Goal: Information Seeking & Learning: Learn about a topic

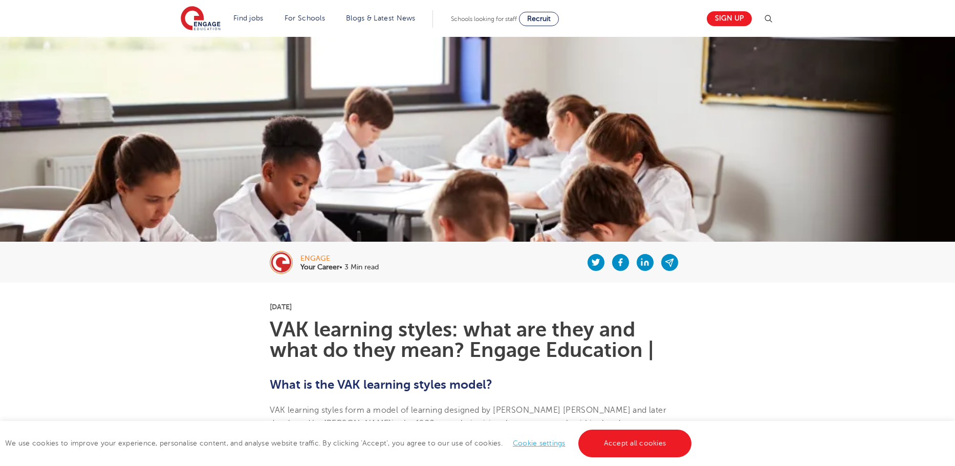
scroll to position [220, 0]
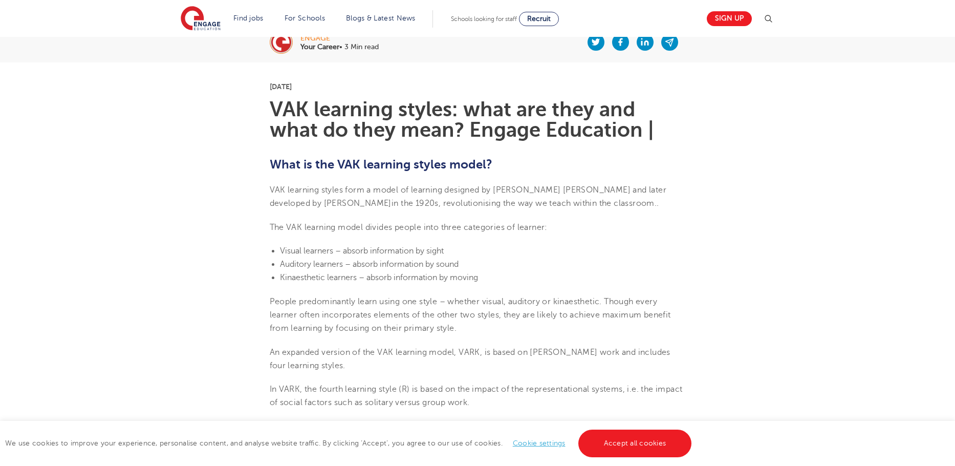
drag, startPoint x: 266, startPoint y: 247, endPoint x: 353, endPoint y: 262, distance: 88.3
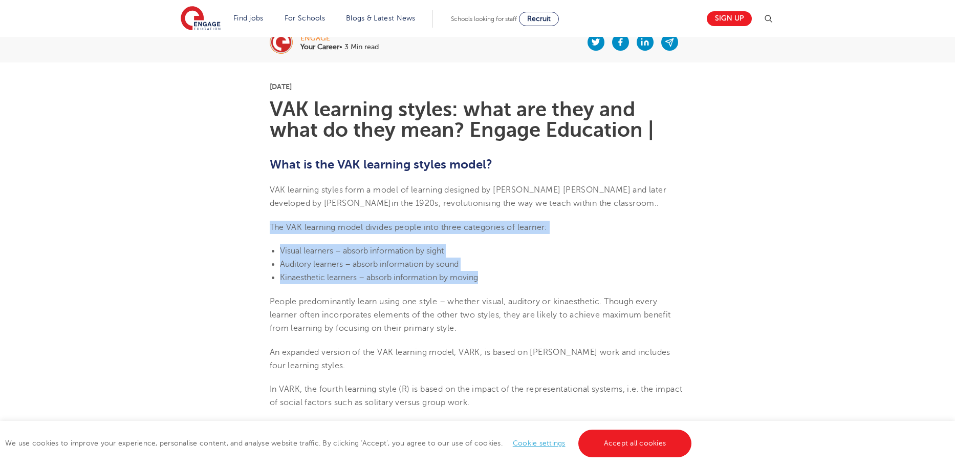
drag, startPoint x: 270, startPoint y: 226, endPoint x: 497, endPoint y: 273, distance: 232.1
copy section "The VAK learning model divides people into three categories of learner: Visual …"
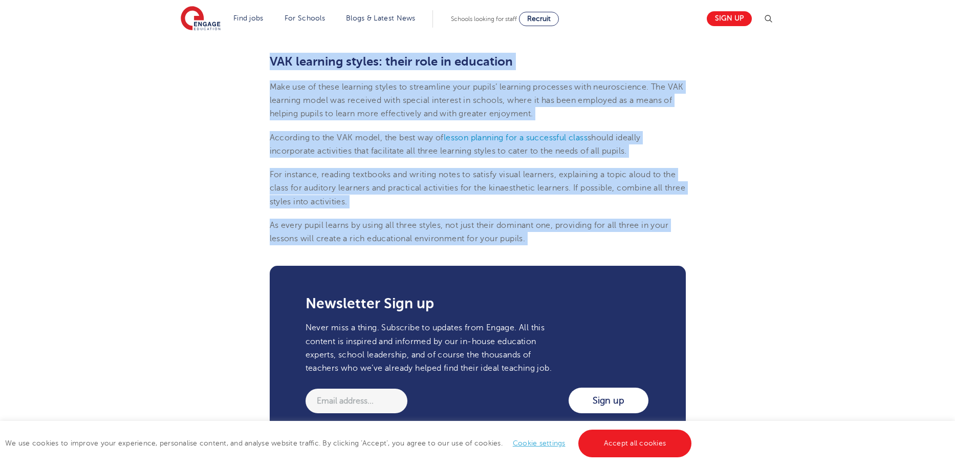
scroll to position [1244, 0]
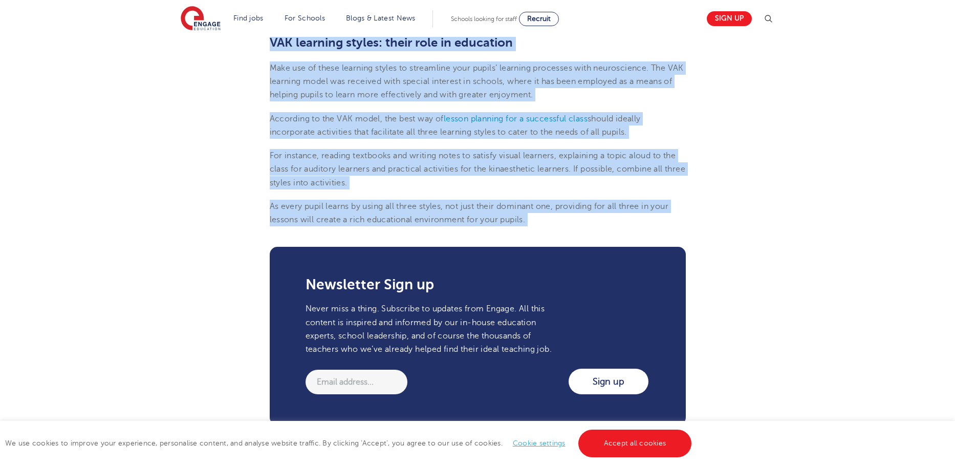
drag, startPoint x: 265, startPoint y: 100, endPoint x: 473, endPoint y: 243, distance: 252.5
copy section "VAK learning styles: visual Visual learners absorb information primarily by see…"
